Goal: Task Accomplishment & Management: Complete application form

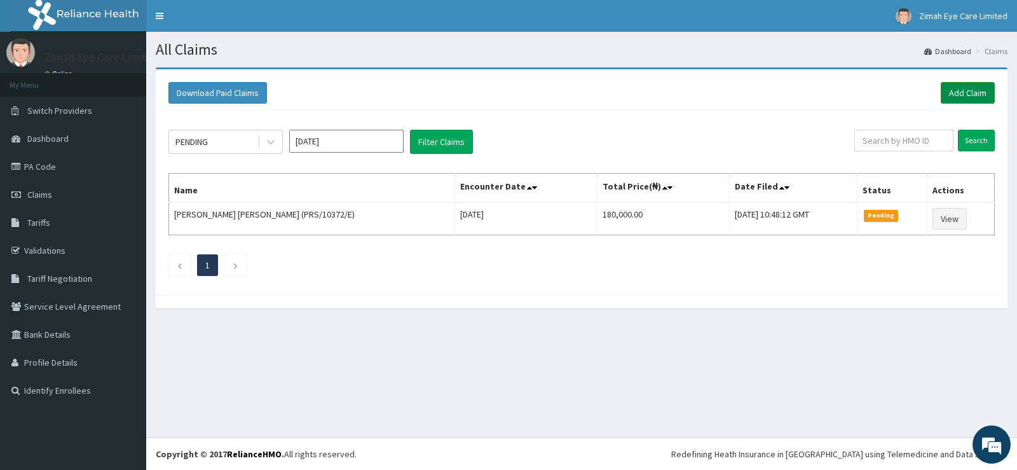
drag, startPoint x: 975, startPoint y: 89, endPoint x: 954, endPoint y: 93, distance: 21.4
click at [974, 90] on link "Add Claim" at bounding box center [968, 93] width 54 height 22
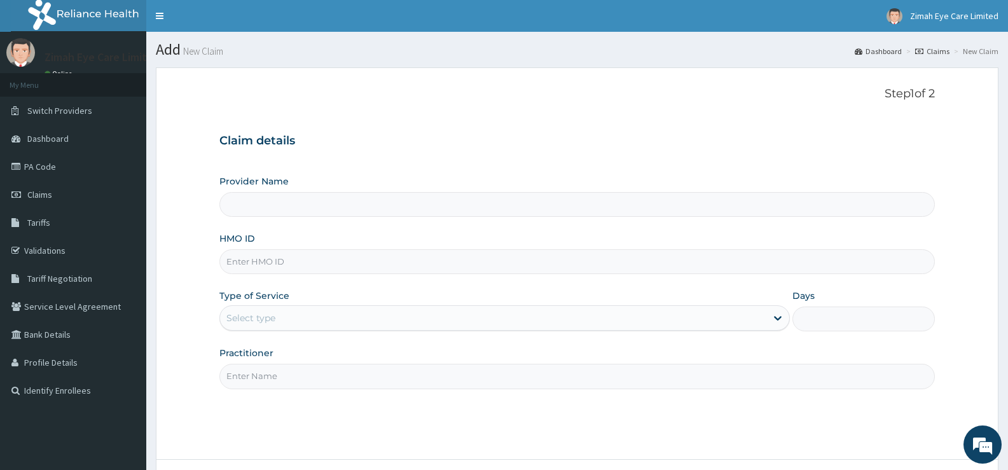
type input "Zimah Eye Care"
click at [231, 186] on label "Provider Name" at bounding box center [253, 181] width 69 height 13
click at [231, 192] on input "Zimah Eye Care" at bounding box center [576, 204] width 715 height 25
click at [33, 178] on link "PA Code" at bounding box center [73, 167] width 146 height 28
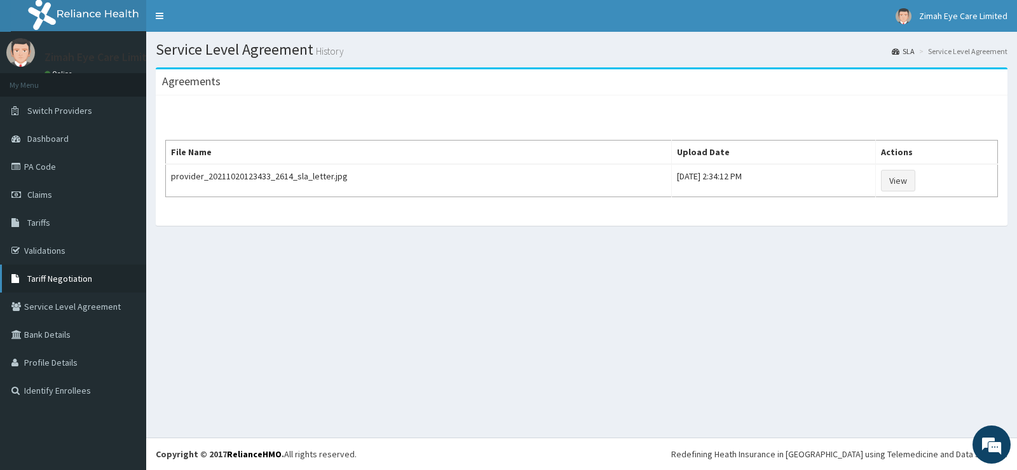
click at [99, 288] on link "Tariff Negotiation" at bounding box center [73, 278] width 146 height 28
